Goal: Information Seeking & Learning: Check status

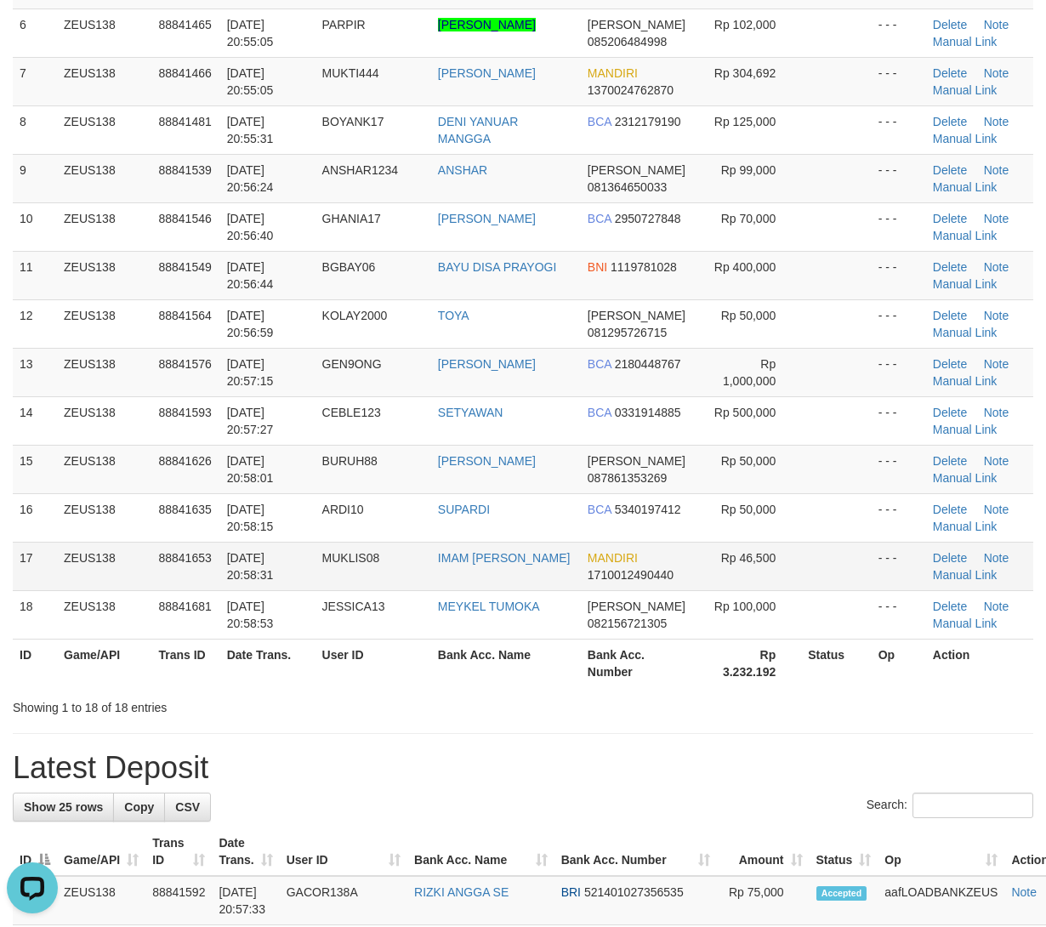
drag, startPoint x: 571, startPoint y: 597, endPoint x: 19, endPoint y: 587, distance: 552.8
click at [571, 597] on td "MEYKEL TUMOKA" at bounding box center [506, 614] width 150 height 48
click at [190, 551] on td "88841653" at bounding box center [185, 566] width 68 height 48
click at [353, 554] on span "MUKLIS08" at bounding box center [351, 558] width 58 height 14
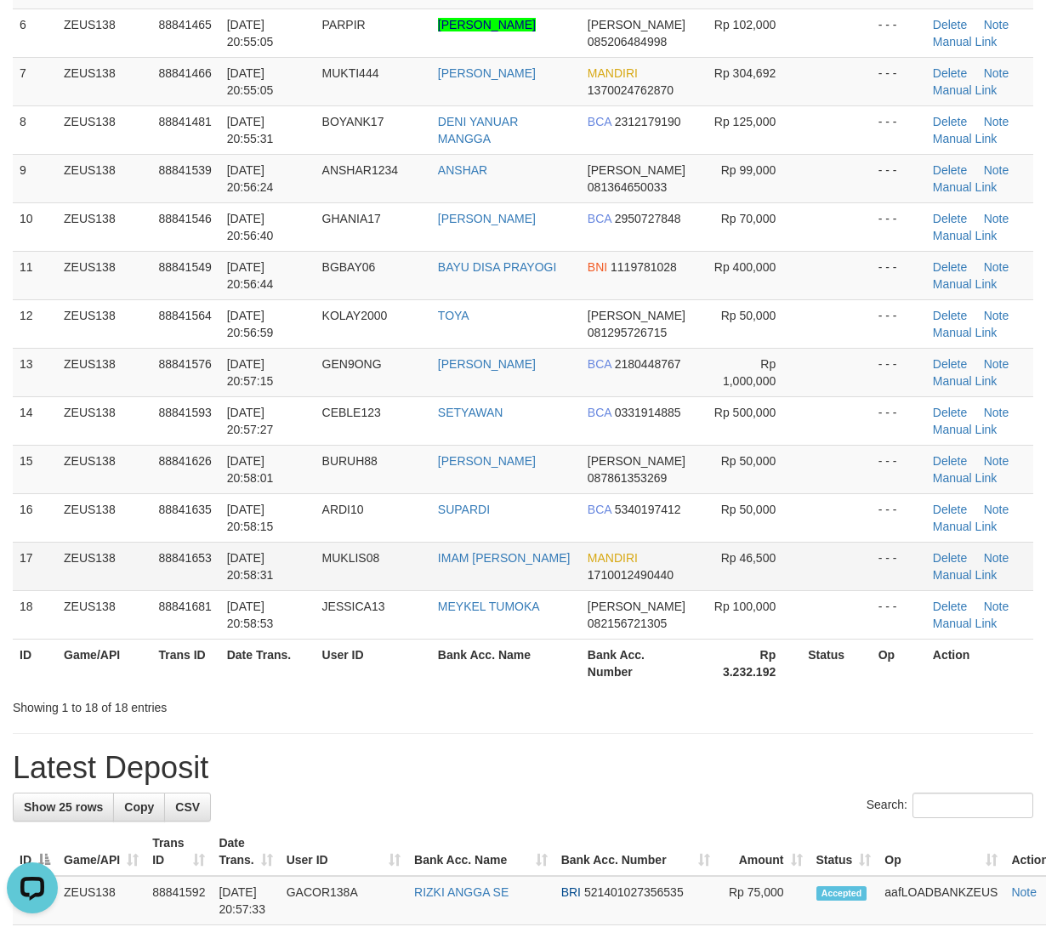
click at [253, 551] on td "30/09/2025 20:58:31" at bounding box center [267, 566] width 95 height 48
click at [270, 546] on td "30/09/2025 20:58:31" at bounding box center [267, 566] width 95 height 48
click at [270, 554] on span "30/09/2025 20:58:31" at bounding box center [250, 566] width 47 height 31
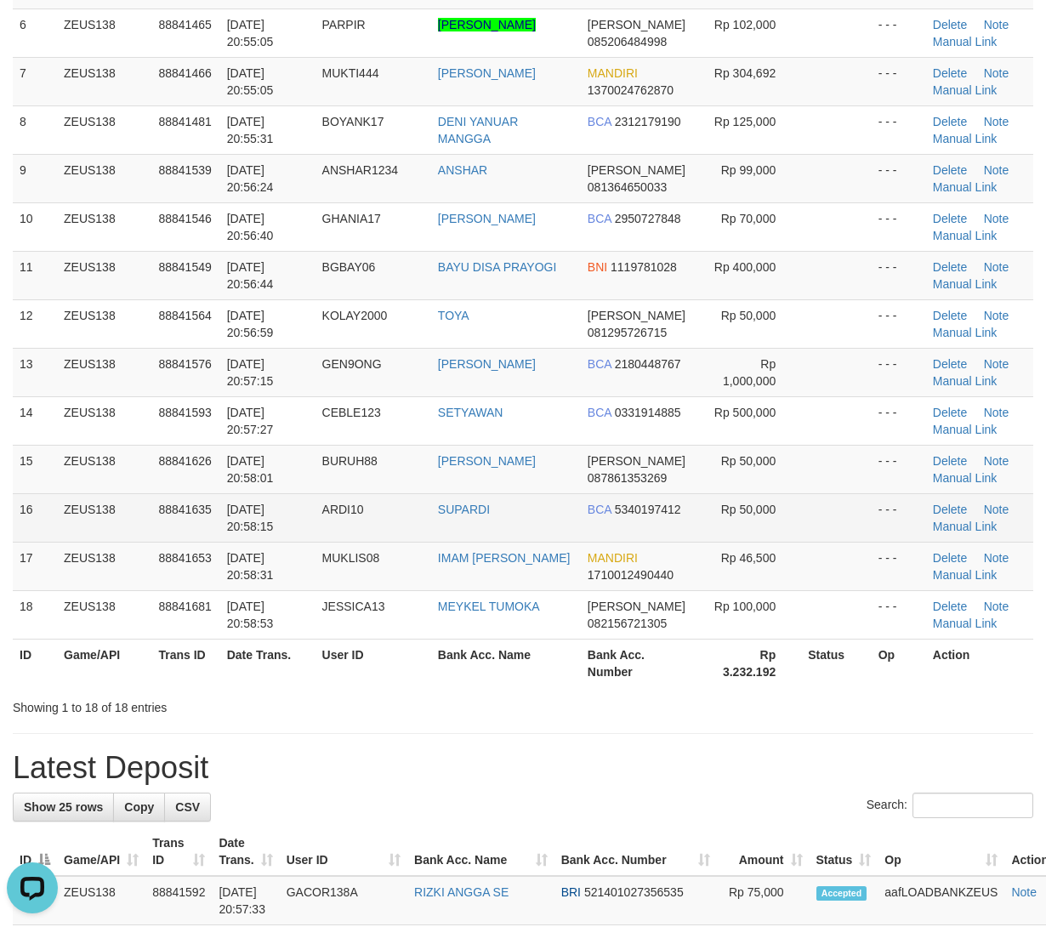
click at [347, 534] on td "ARDI10" at bounding box center [373, 517] width 116 height 48
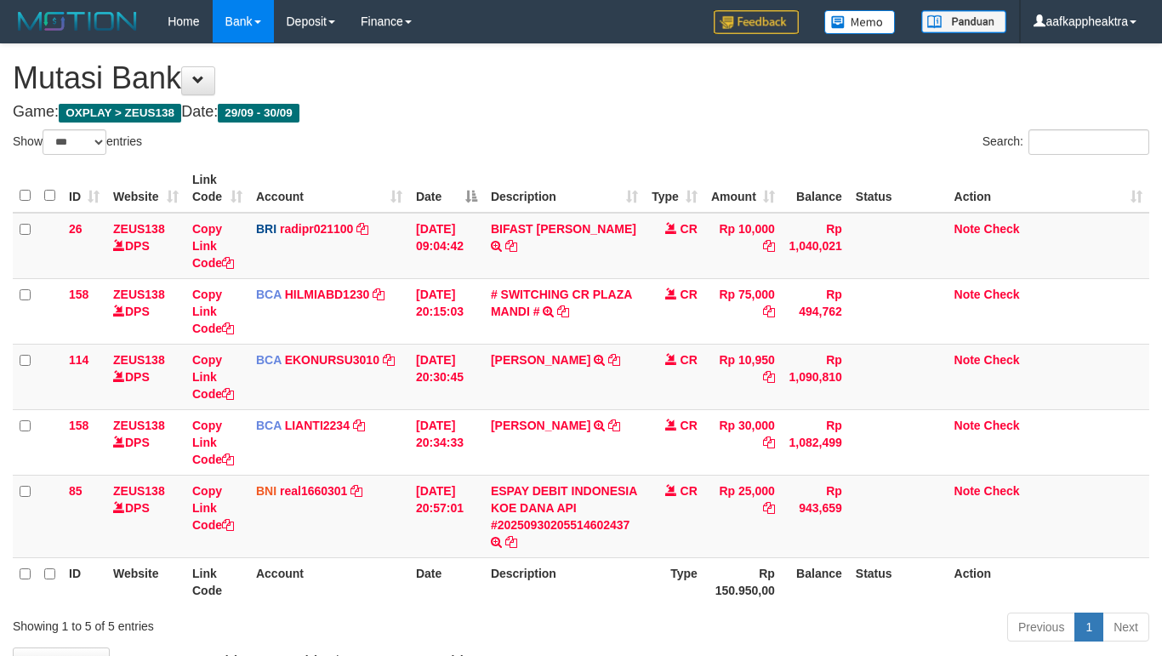
select select "***"
click at [558, 611] on div "Previous 1 Next" at bounding box center [823, 629] width 652 height 37
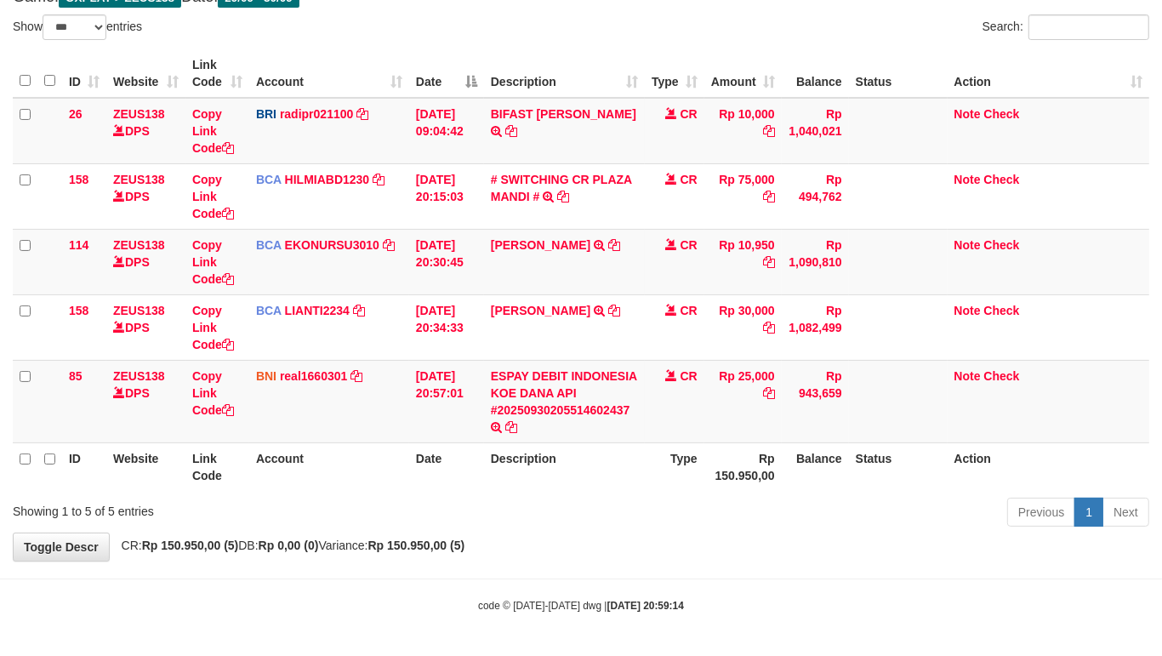
click at [751, 489] on th "Rp 150.950,00" at bounding box center [742, 466] width 77 height 48
click at [714, 477] on th "Rp 150.950,00" at bounding box center [742, 466] width 77 height 48
drag, startPoint x: 714, startPoint y: 476, endPoint x: 829, endPoint y: 472, distance: 114.9
click at [708, 474] on th "Rp 150.950,00" at bounding box center [742, 466] width 77 height 48
click at [631, 477] on th "Description" at bounding box center [564, 466] width 161 height 48
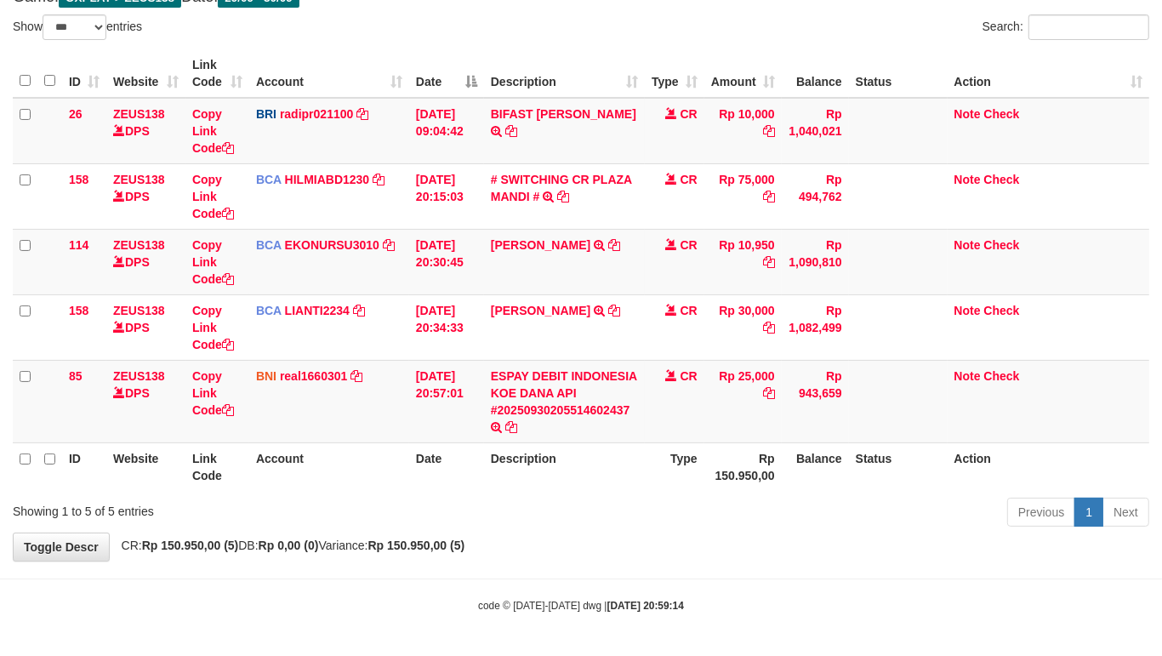
drag, startPoint x: 631, startPoint y: 477, endPoint x: 969, endPoint y: 504, distance: 339.5
click at [716, 480] on tr "ID Website Link Code Account Date Description Type Rp 150.950,00 Balance Status…" at bounding box center [581, 466] width 1136 height 48
click at [691, 496] on div "Previous 1 Next" at bounding box center [823, 514] width 652 height 37
click at [693, 496] on div "Previous 1 Next" at bounding box center [823, 514] width 652 height 37
click at [608, 453] on th "Description" at bounding box center [564, 466] width 161 height 48
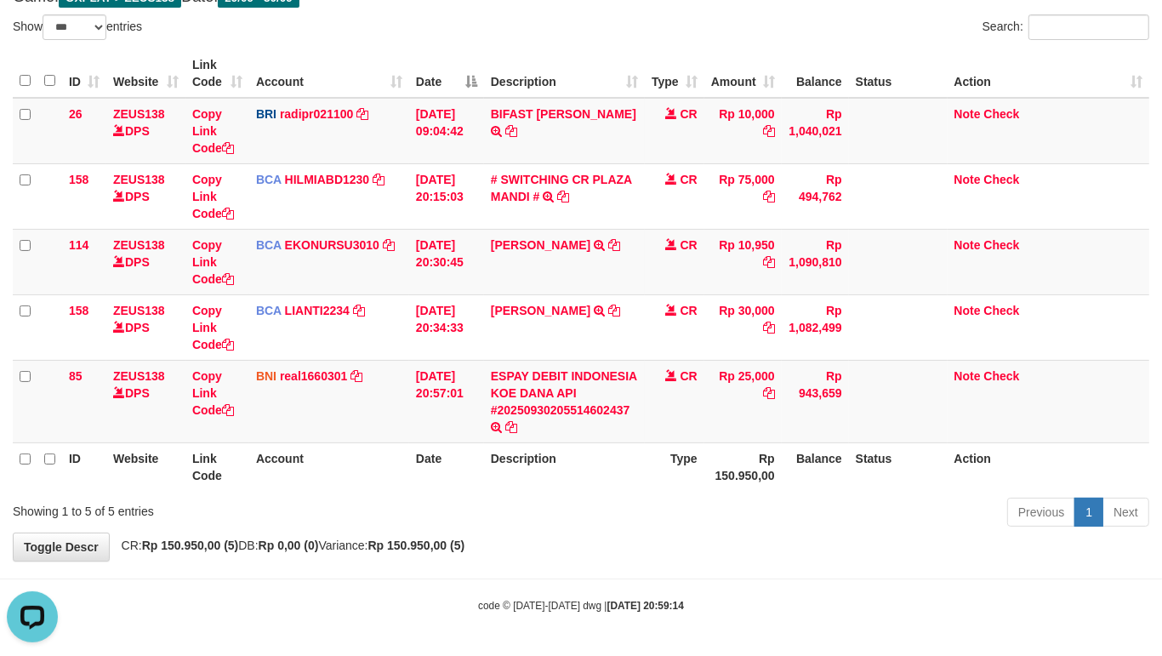
scroll to position [0, 0]
click at [608, 453] on th "Description" at bounding box center [564, 466] width 161 height 48
click at [693, 480] on th "Type" at bounding box center [675, 466] width 60 height 48
drag, startPoint x: 693, startPoint y: 480, endPoint x: 678, endPoint y: 478, distance: 15.5
click at [694, 479] on th "Type" at bounding box center [675, 466] width 60 height 48
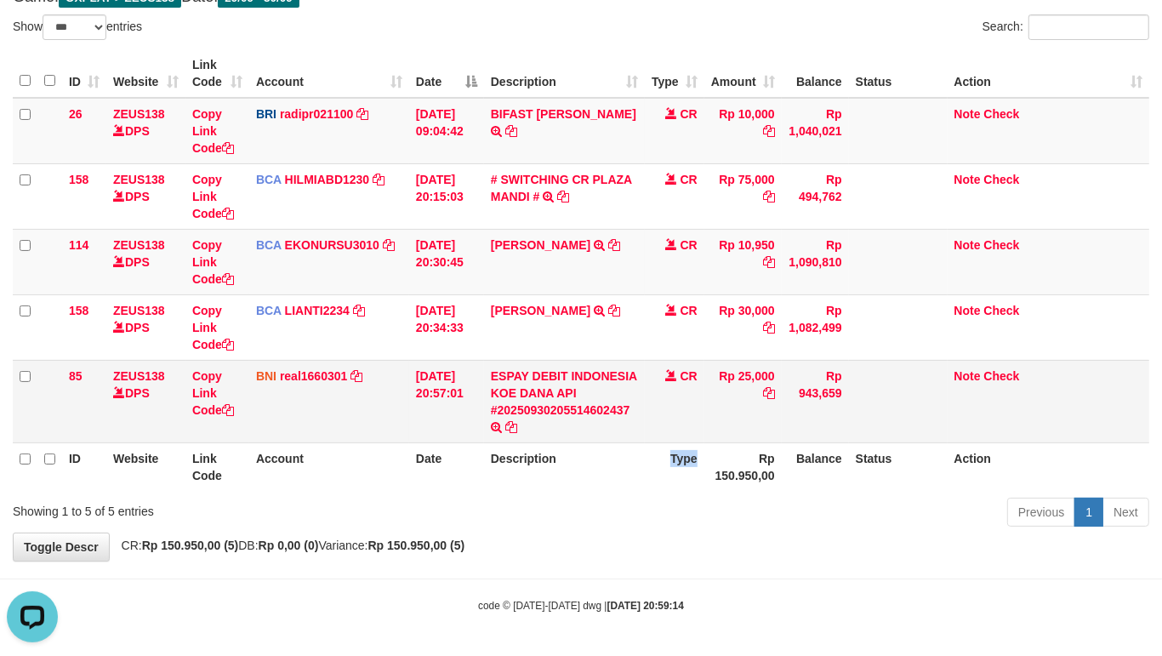
drag, startPoint x: 531, startPoint y: 438, endPoint x: 547, endPoint y: 430, distance: 17.1
click at [531, 438] on td "ESPAY DEBIT INDONESIA KOE DANA API #20250930205514602437 TRANSFER DARI ESPAY DE…" at bounding box center [564, 401] width 161 height 82
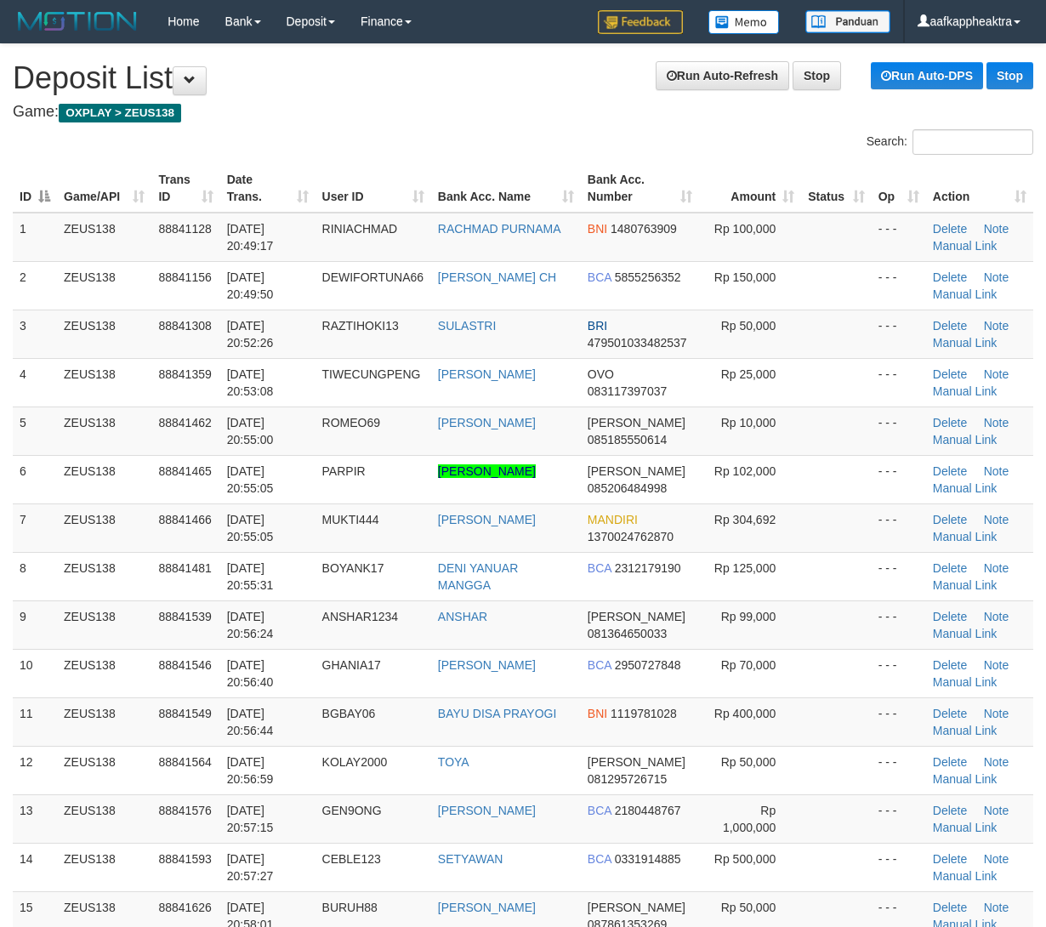
scroll to position [510, 0]
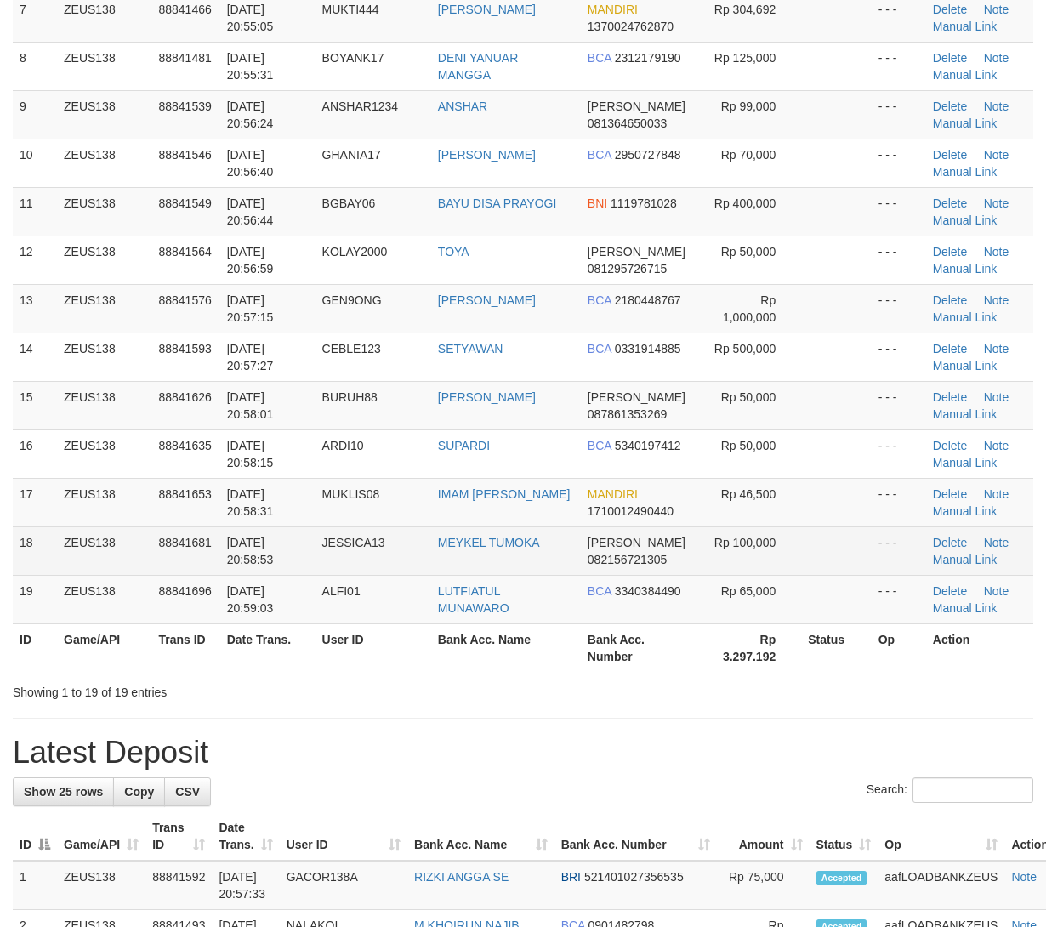
drag, startPoint x: 258, startPoint y: 559, endPoint x: 218, endPoint y: 563, distance: 40.1
click at [258, 559] on span "30/09/2025 20:58:53" at bounding box center [250, 551] width 47 height 31
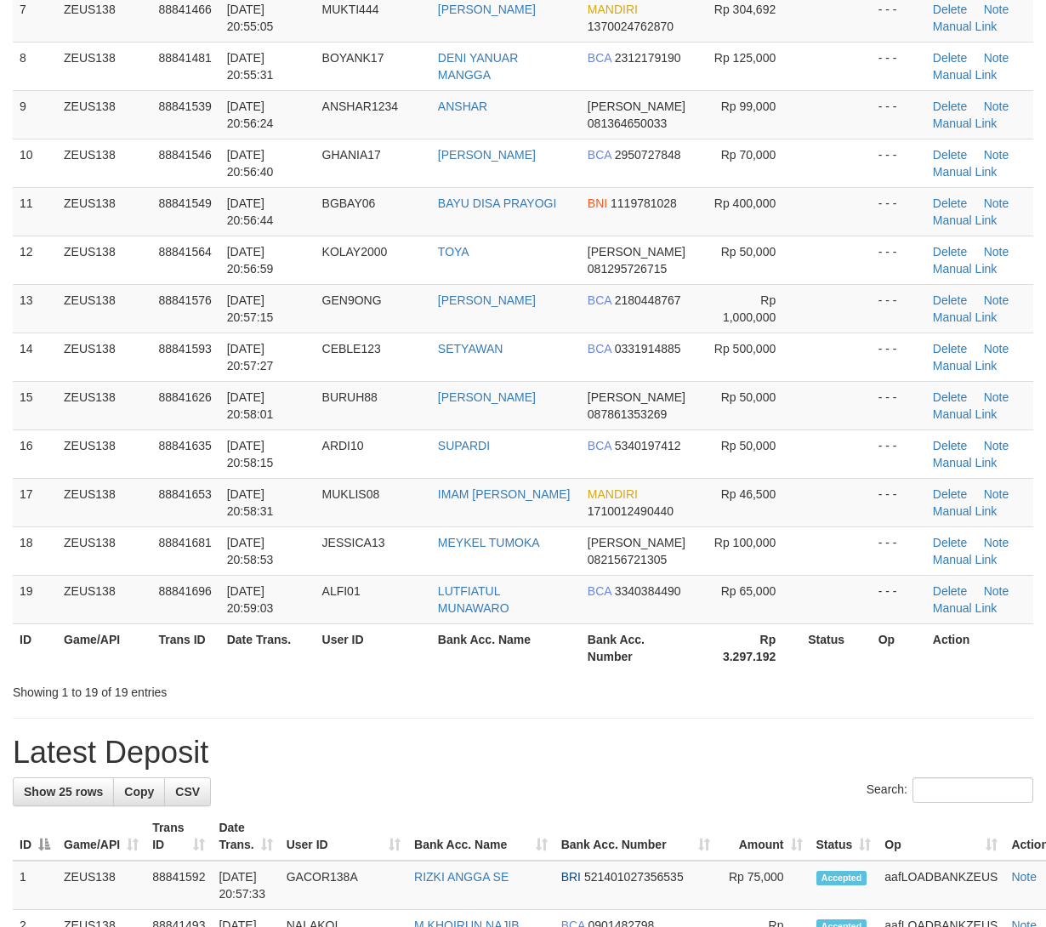
scroll to position [446, 0]
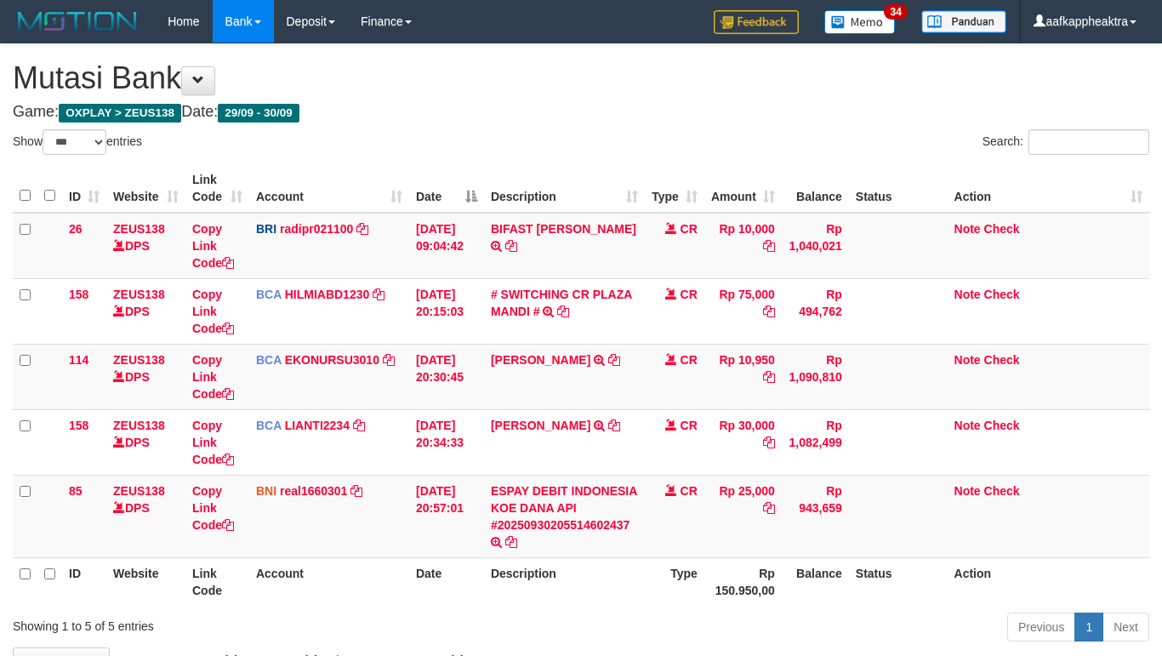
select select "***"
